Goal: Transaction & Acquisition: Purchase product/service

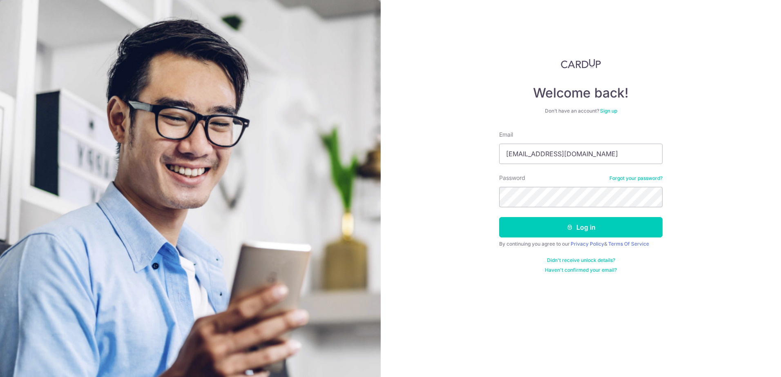
type input "tammyt_ps@yahoo.com.sg"
click at [499, 217] on button "Log in" at bounding box center [580, 227] width 163 height 20
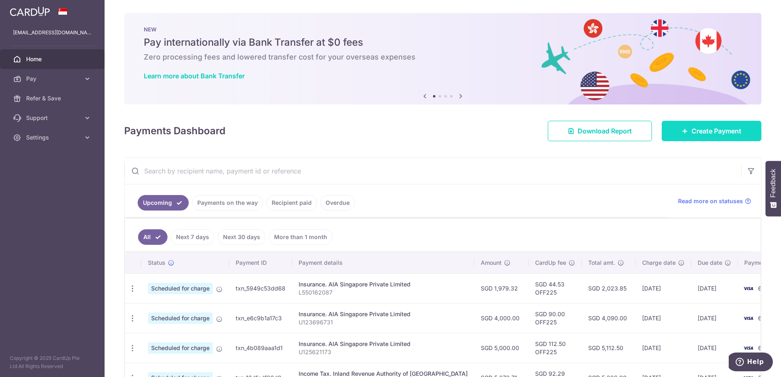
click at [699, 131] on span "Create Payment" at bounding box center [717, 131] width 50 height 10
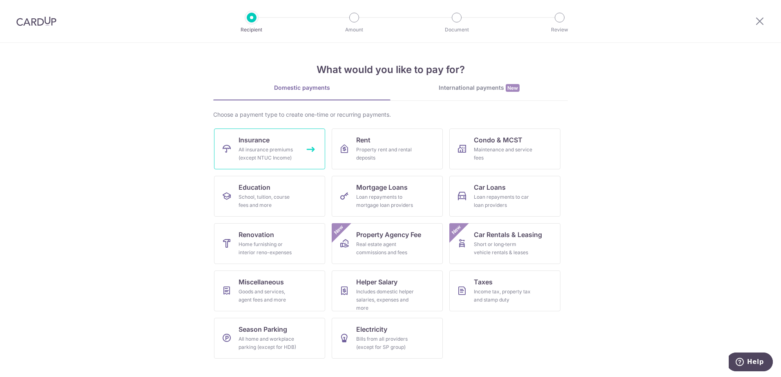
click at [254, 147] on div "All insurance premiums (except NTUC Income)" at bounding box center [268, 154] width 59 height 16
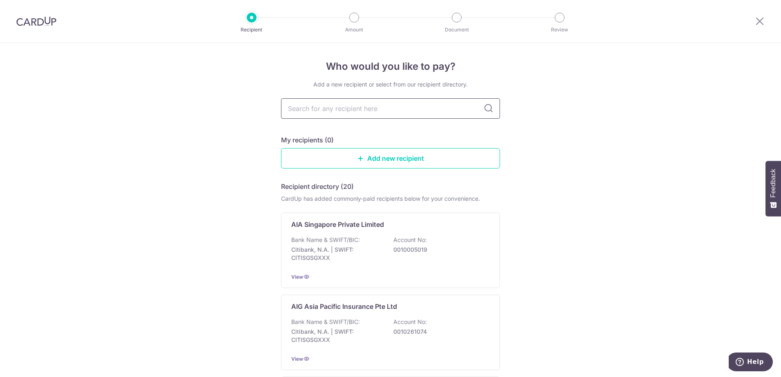
click at [370, 109] on input "text" at bounding box center [390, 108] width 219 height 20
click at [310, 237] on p "Bank Name & SWIFT/BIC:" at bounding box center [325, 240] width 69 height 8
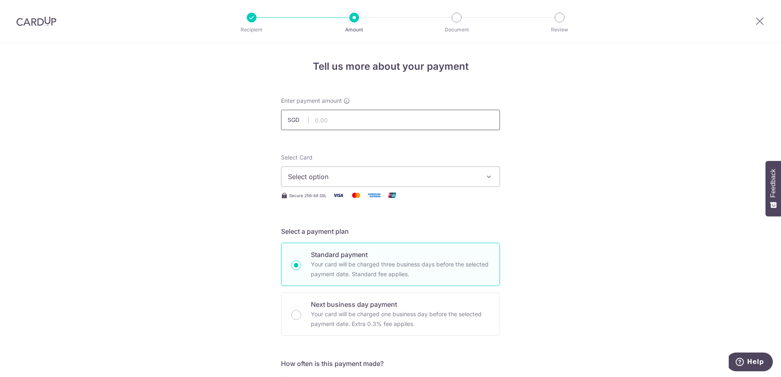
click at [338, 120] on input "text" at bounding box center [390, 120] width 219 height 20
click at [325, 114] on input "text" at bounding box center [390, 120] width 219 height 20
type input "2,149.00"
click at [315, 174] on span "Select option" at bounding box center [383, 177] width 190 height 10
click at [337, 228] on link "**** 6009" at bounding box center [390, 235] width 218 height 20
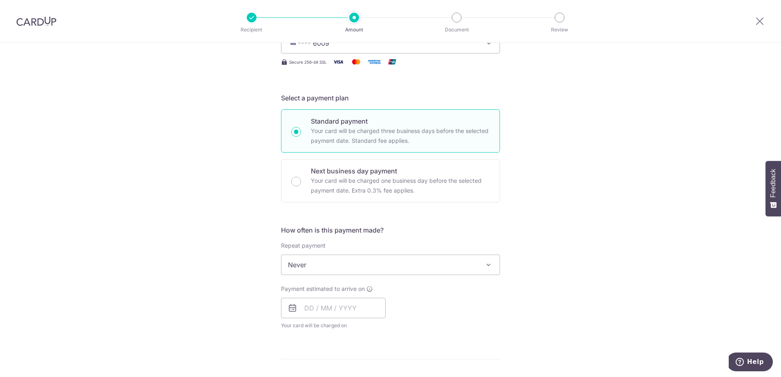
scroll to position [134, 0]
click at [308, 268] on span "Never" at bounding box center [390, 264] width 218 height 20
click at [337, 306] on input "text" at bounding box center [333, 307] width 105 height 20
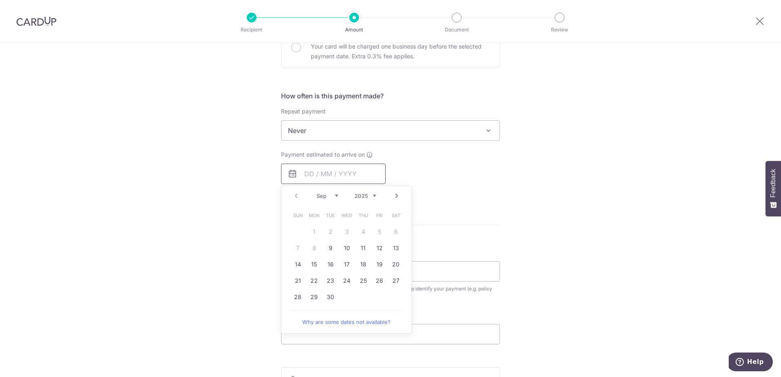
scroll to position [269, 0]
click at [395, 194] on link "Next" at bounding box center [397, 195] width 10 height 10
click at [345, 230] on link "1" at bounding box center [346, 230] width 13 height 13
type input "01/10/2025"
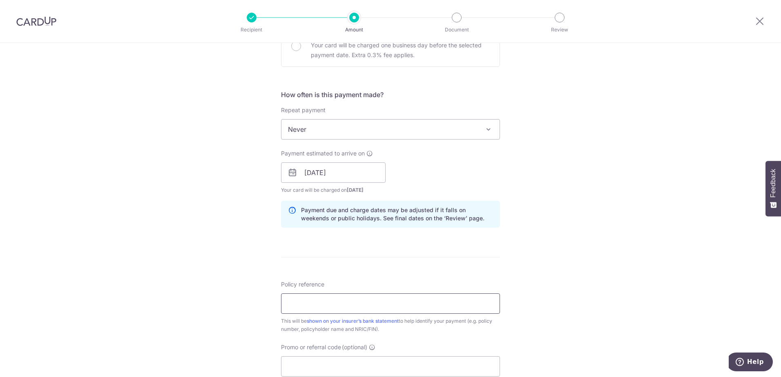
click at [308, 308] on input "Policy reference" at bounding box center [390, 304] width 219 height 20
drag, startPoint x: 321, startPoint y: 302, endPoint x: 321, endPoint y: 297, distance: 5.3
click at [321, 300] on input "Policy reference" at bounding box center [390, 304] width 219 height 20
click at [332, 299] on input "Policy reference" at bounding box center [390, 304] width 219 height 20
paste input "H233500474"
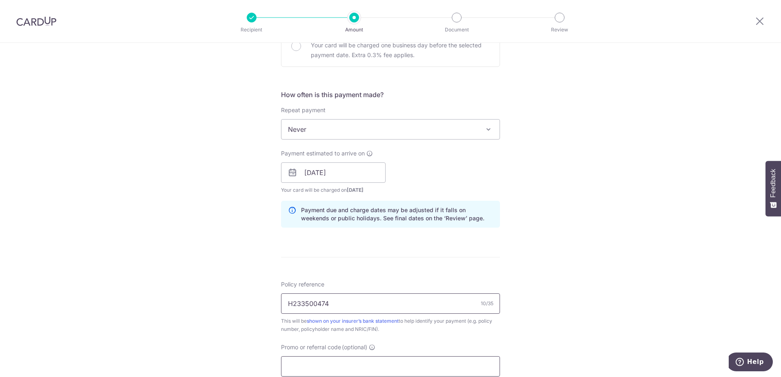
type input "H233500474"
click at [300, 362] on input "Promo or referral code (optional)" at bounding box center [390, 367] width 219 height 20
type input "OFF225"
click at [674, 263] on div "Tell us more about your payment Enter payment amount SGD 2,149.00 2149.00 Selec…" at bounding box center [390, 178] width 781 height 809
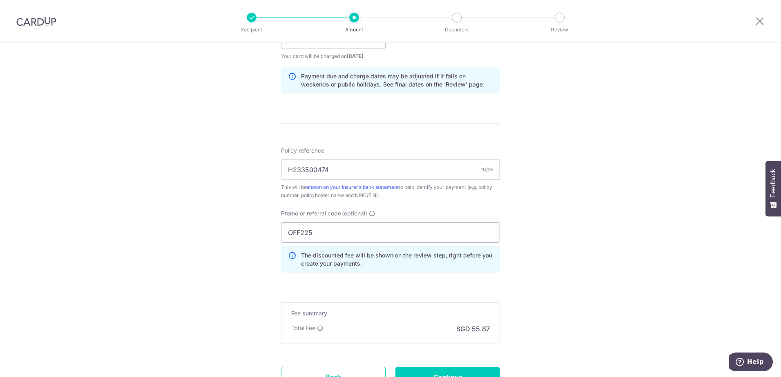
scroll to position [404, 0]
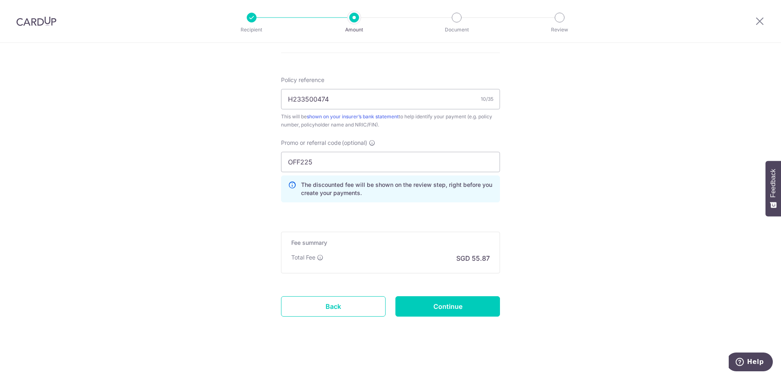
drag, startPoint x: 589, startPoint y: 250, endPoint x: 529, endPoint y: 272, distance: 63.3
click at [441, 305] on input "Continue" at bounding box center [447, 306] width 105 height 20
type input "Create Schedule"
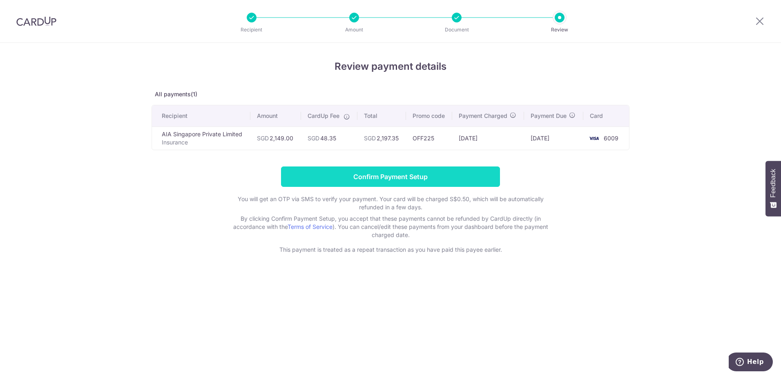
click at [408, 176] on input "Confirm Payment Setup" at bounding box center [390, 177] width 219 height 20
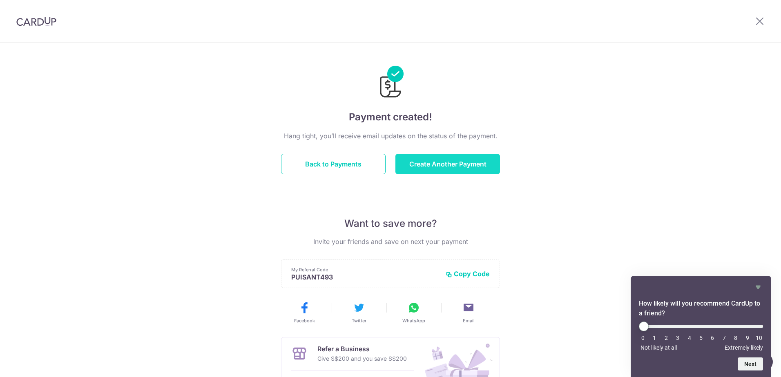
click at [462, 165] on button "Create Another Payment" at bounding box center [447, 164] width 105 height 20
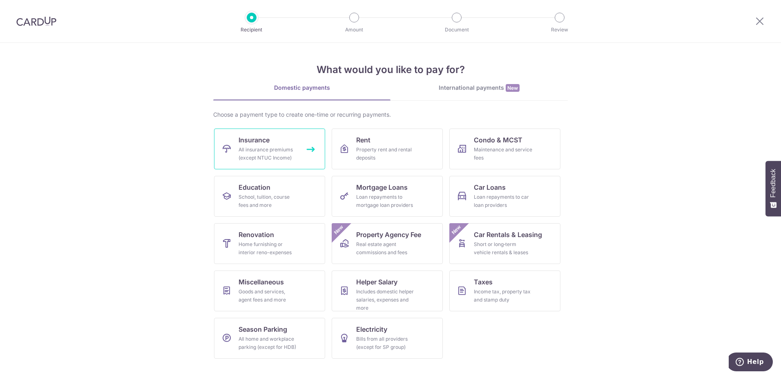
click at [232, 147] on link "Insurance All insurance premiums (except NTUC Income)" at bounding box center [269, 149] width 111 height 41
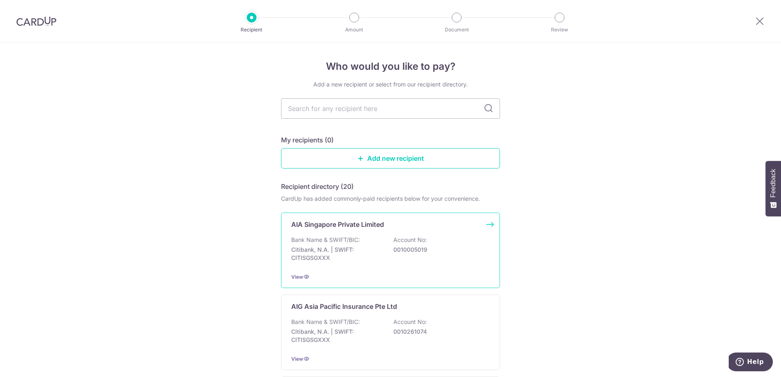
click at [355, 239] on p "Bank Name & SWIFT/BIC:" at bounding box center [325, 240] width 69 height 8
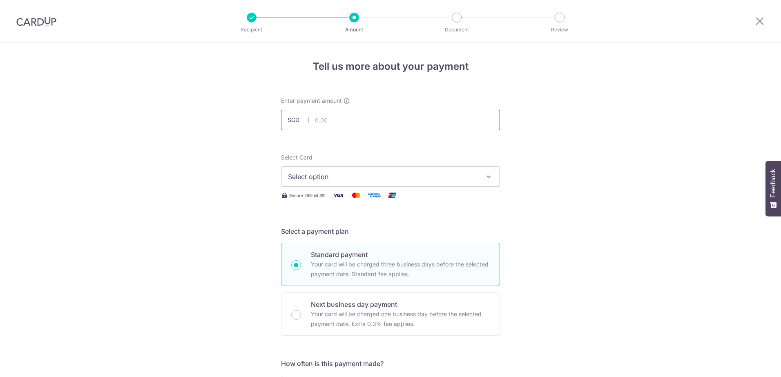
drag, startPoint x: 0, startPoint y: 0, endPoint x: 351, endPoint y: 124, distance: 372.5
click at [351, 124] on input "text" at bounding box center [390, 120] width 219 height 20
type input "288.25"
click at [351, 174] on span "Select option" at bounding box center [383, 177] width 190 height 10
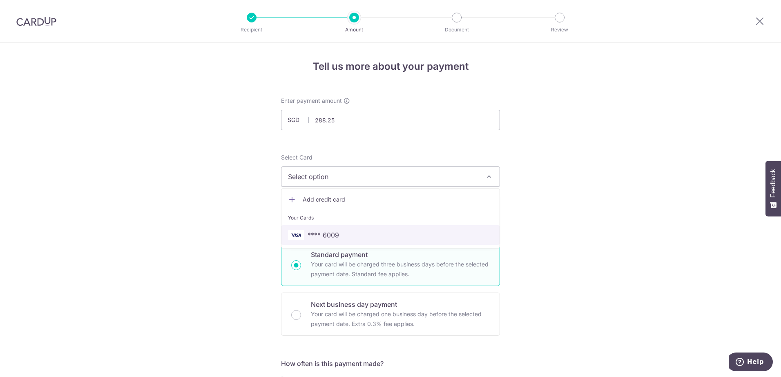
click at [345, 228] on link "**** 6009" at bounding box center [390, 235] width 218 height 20
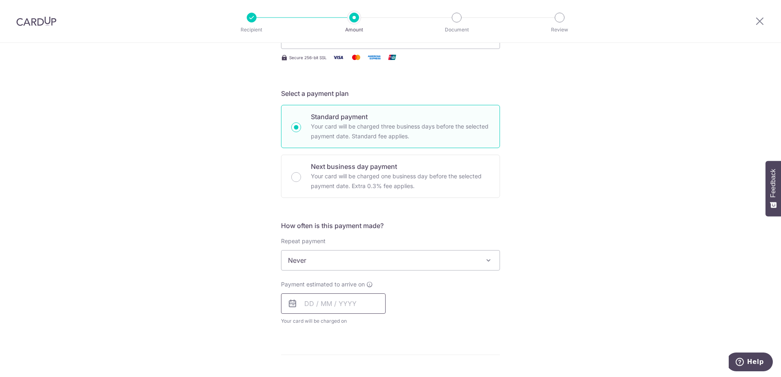
scroll to position [137, 0]
click at [326, 308] on input "text" at bounding box center [333, 305] width 105 height 20
click at [393, 328] on link "Next" at bounding box center [397, 327] width 10 height 10
click at [346, 362] on link "1" at bounding box center [346, 362] width 13 height 13
type input "01/10/2025"
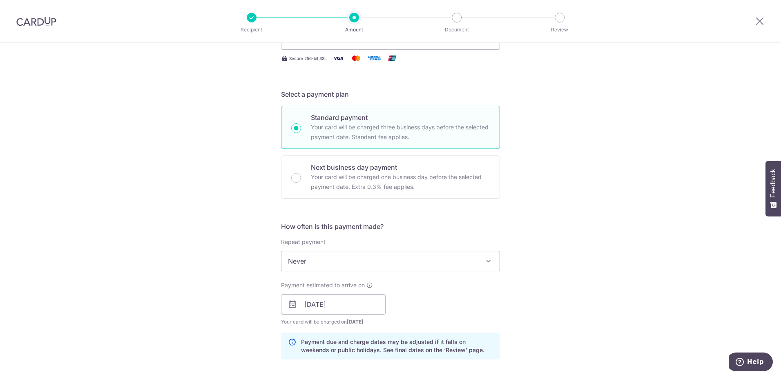
click at [603, 275] on div "Tell us more about your payment Enter payment amount SGD 288.25 288.25 Select C…" at bounding box center [390, 292] width 781 height 772
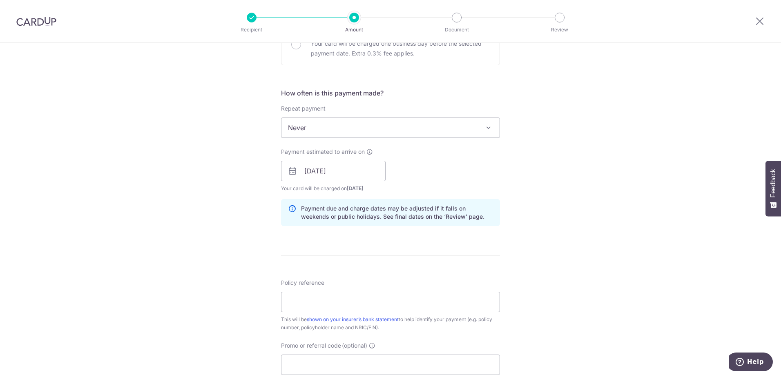
scroll to position [271, 0]
click at [334, 300] on input "Policy reference" at bounding box center [390, 302] width 219 height 20
paste input "P556454278"
type input "P556454278"
drag, startPoint x: 577, startPoint y: 284, endPoint x: 535, endPoint y: 285, distance: 42.1
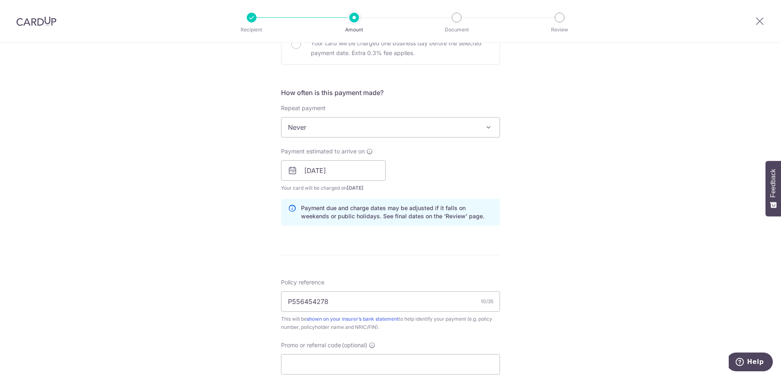
click at [577, 284] on div "Tell us more about your payment Enter payment amount SGD 288.25 288.25 Select C…" at bounding box center [390, 158] width 781 height 772
click at [302, 367] on input "Promo or referral code (optional)" at bounding box center [390, 365] width 219 height 20
type input "OFF225"
click at [662, 293] on div "Tell us more about your payment Enter payment amount SGD 288.25 288.25 Select C…" at bounding box center [390, 176] width 781 height 809
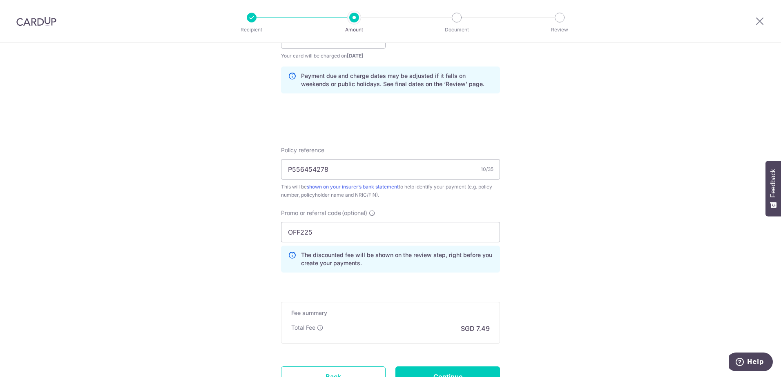
scroll to position [406, 0]
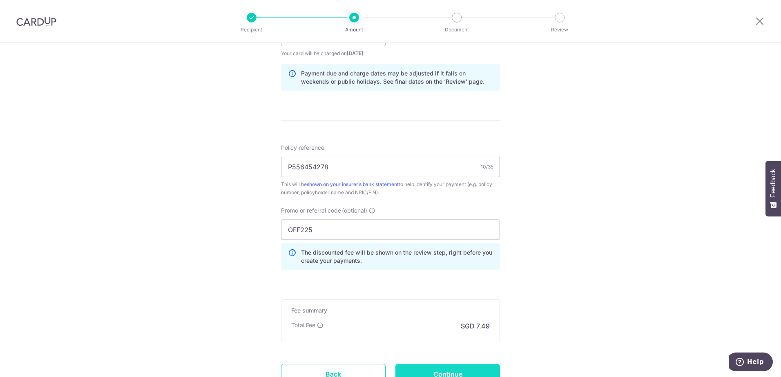
click at [467, 371] on input "Continue" at bounding box center [447, 374] width 105 height 20
type input "Create Schedule"
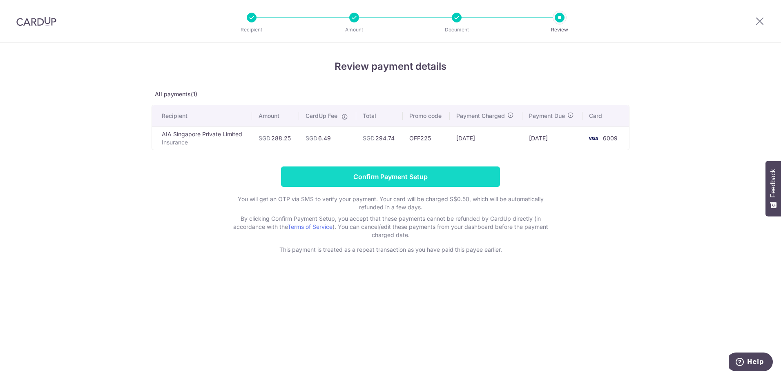
click at [396, 176] on input "Confirm Payment Setup" at bounding box center [390, 177] width 219 height 20
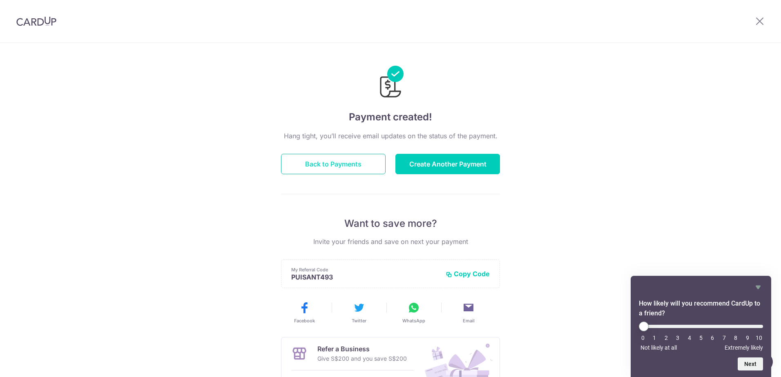
click at [310, 165] on button "Back to Payments" at bounding box center [333, 164] width 105 height 20
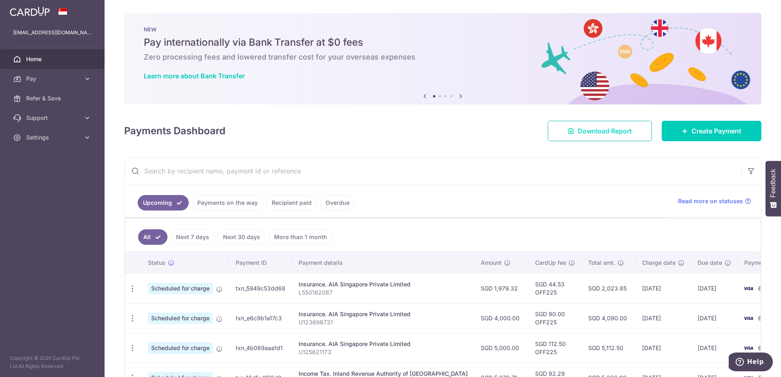
click at [606, 135] on span "Download Report" at bounding box center [605, 131] width 54 height 10
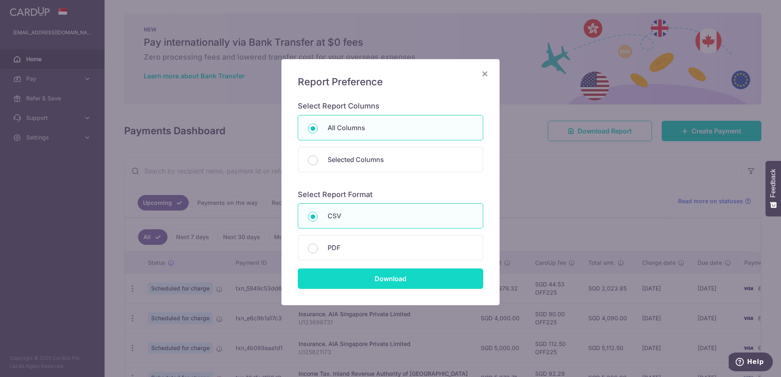
click at [405, 281] on input "Download" at bounding box center [390, 279] width 185 height 20
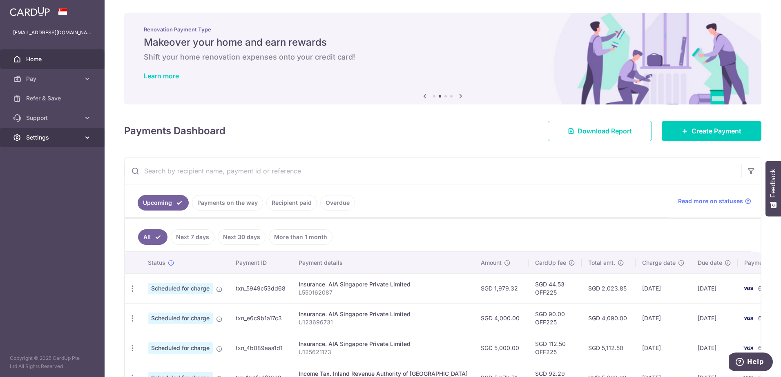
click at [86, 138] on icon at bounding box center [87, 138] width 8 height 8
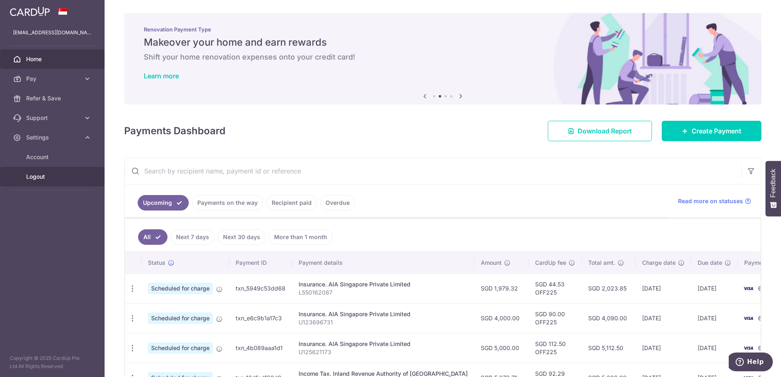
click at [30, 179] on span "Logout" at bounding box center [53, 177] width 54 height 8
